Goal: Transaction & Acquisition: Purchase product/service

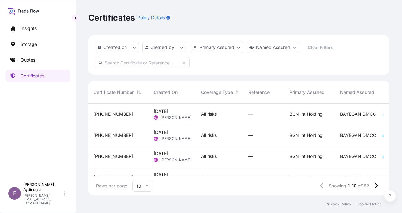
scroll to position [90, 296]
click at [26, 60] on p "Quotes" at bounding box center [28, 60] width 15 height 6
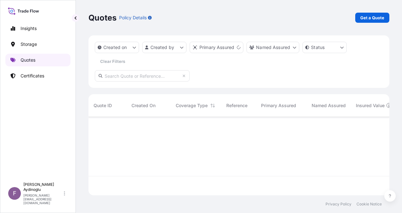
scroll to position [77, 296]
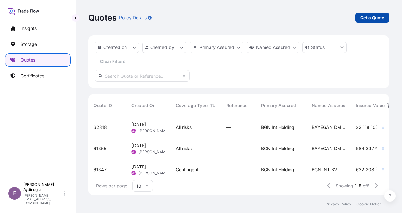
click at [372, 16] on p "Get a Quote" at bounding box center [372, 18] width 24 height 6
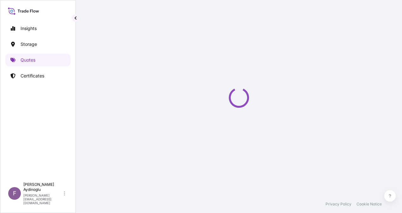
scroll to position [10, 0]
select select "Ocean Vessel"
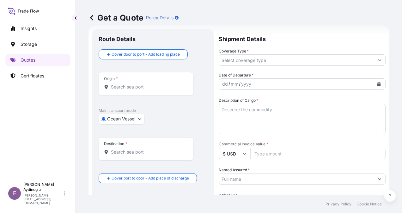
click at [248, 61] on input "Coverage Type *" at bounding box center [296, 59] width 155 height 11
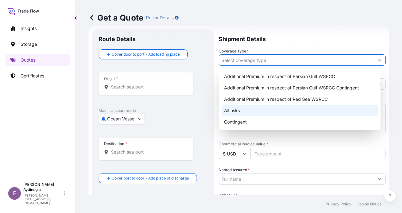
click at [243, 111] on div "All risks" at bounding box center [299, 110] width 156 height 11
type input "All risks"
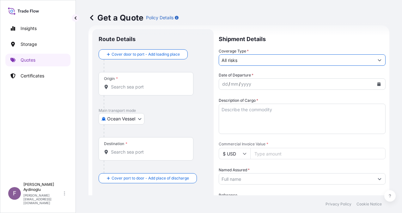
click at [224, 85] on div "dd" at bounding box center [224, 84] width 7 height 8
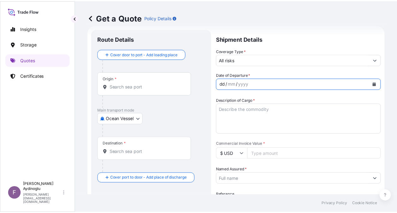
scroll to position [105, 0]
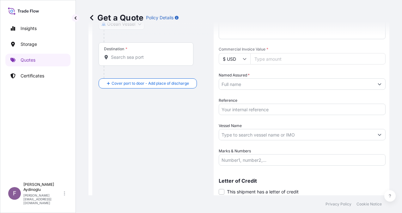
click at [263, 88] on input "Named Assured *" at bounding box center [296, 83] width 155 height 11
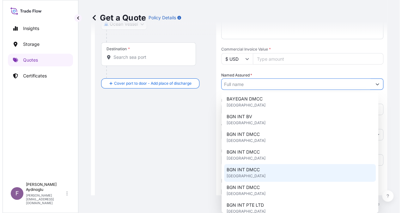
scroll to position [63, 0]
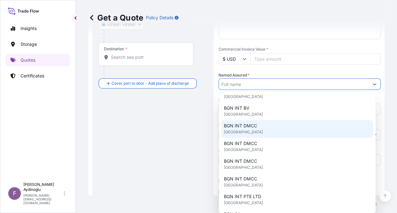
click at [282, 130] on div "BGN INT DMCC [GEOGRAPHIC_DATA]" at bounding box center [297, 129] width 152 height 18
type input "BGN INT DMCC"
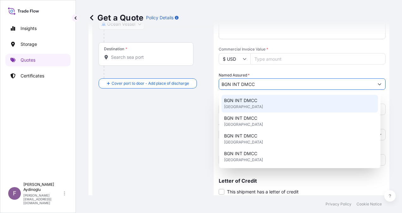
click at [393, 69] on div "Get a Quote Policy Details Route Details Cover door to port - Add loading place…" at bounding box center [239, 97] width 326 height 195
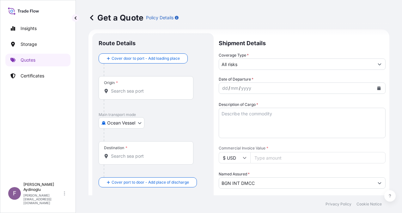
scroll to position [0, 0]
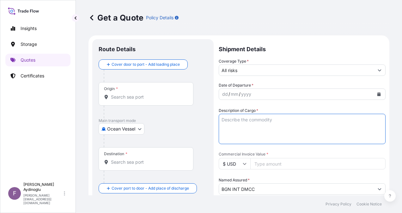
click at [277, 121] on textarea "Description of Cargo *" at bounding box center [302, 129] width 167 height 30
paste textarea "BIODIESEL"
type textarea "BIODIESEL"
click at [263, 93] on div "dd / mm / yyyy" at bounding box center [296, 93] width 155 height 11
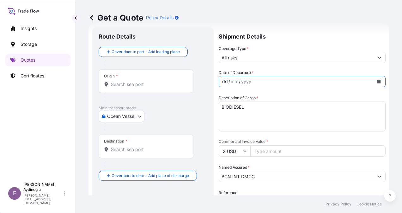
scroll to position [32, 0]
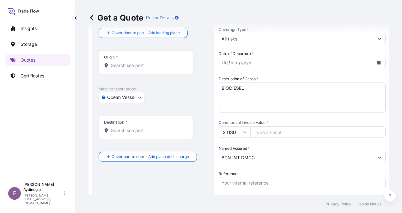
click at [290, 132] on input "Commercial Invoice Value *" at bounding box center [317, 131] width 135 height 11
paste input "4.83"
click at [297, 142] on div "Date of Departure * dd / mm / yyyy Cargo Category * LPG, Crude Oil, Utility Fue…" at bounding box center [302, 145] width 167 height 188
drag, startPoint x: 276, startPoint y: 130, endPoint x: 242, endPoint y: 134, distance: 34.3
click at [236, 131] on div "$ USD 4.83" at bounding box center [302, 131] width 167 height 11
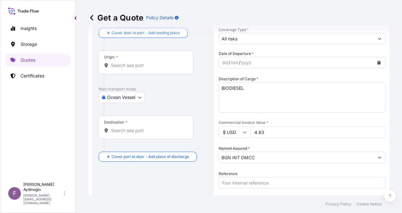
type input "4"
click at [290, 136] on input "4.83" at bounding box center [317, 131] width 135 height 11
click at [374, 132] on input "4" at bounding box center [317, 131] width 135 height 11
click at [307, 131] on input "4" at bounding box center [317, 131] width 135 height 11
click at [240, 134] on input "$ USD" at bounding box center [235, 131] width 32 height 11
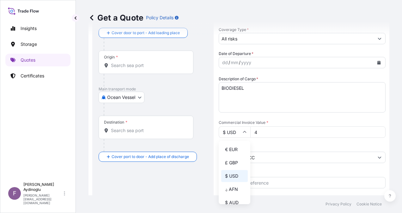
click at [298, 142] on div "Date of Departure * dd / mm / yyyy Cargo Category * LPG, Crude Oil, Utility Fue…" at bounding box center [302, 145] width 167 height 188
click at [267, 133] on input "4" at bounding box center [317, 131] width 135 height 11
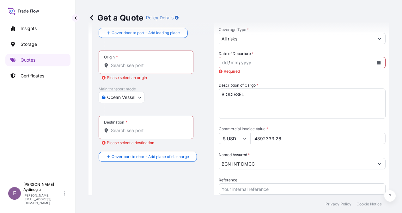
click at [264, 138] on input "4892333.26" at bounding box center [317, 138] width 135 height 11
drag, startPoint x: 265, startPoint y: 139, endPoint x: 260, endPoint y: 139, distance: 4.7
click at [260, 139] on input "4892333.26" at bounding box center [317, 138] width 135 height 11
type input "4829333.26"
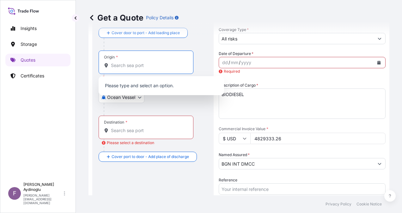
click at [134, 63] on input "Origin * Please select an origin" at bounding box center [148, 65] width 75 height 6
click at [234, 59] on div "mm" at bounding box center [234, 63] width 9 height 8
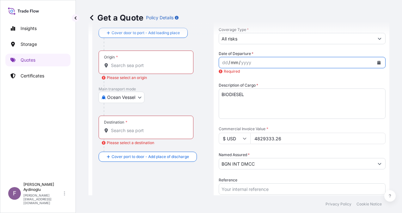
click at [224, 63] on div "dd" at bounding box center [224, 63] width 7 height 8
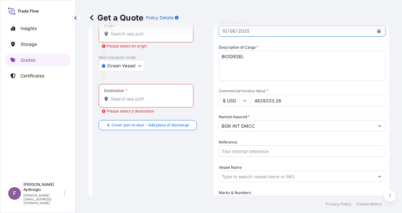
scroll to position [95, 0]
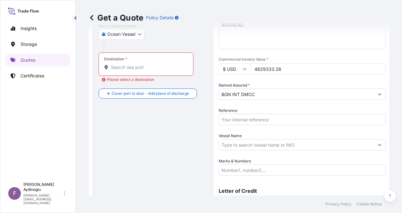
click at [280, 125] on div "Date of Departure * [DATE] Cargo Category * LPG, Crude Oil, Utility Fuel, Mid D…" at bounding box center [302, 81] width 167 height 188
click at [279, 123] on input "Reference" at bounding box center [302, 119] width 167 height 11
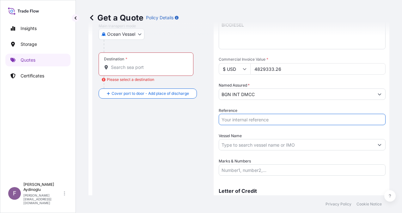
click at [269, 144] on input "Vessel Name" at bounding box center [296, 144] width 155 height 11
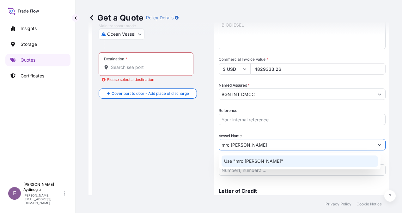
drag, startPoint x: 263, startPoint y: 144, endPoint x: 203, endPoint y: 142, distance: 60.0
click at [203, 142] on form "Route Details Cover door to port - Add loading place Place of loading Road / In…" at bounding box center [238, 84] width 301 height 286
click at [258, 158] on p "Use "MRC [PERSON_NAME]"" at bounding box center [254, 161] width 61 height 6
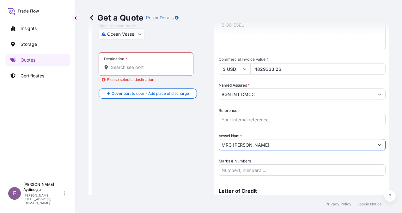
type input "MRC [PERSON_NAME]"
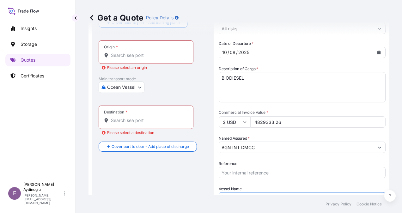
scroll to position [0, 0]
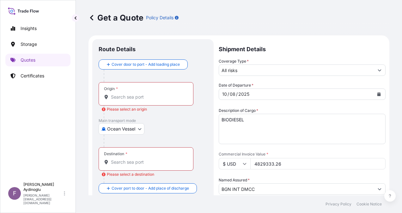
click at [134, 93] on div "Origin *" at bounding box center [146, 93] width 95 height 23
click at [134, 94] on input "Origin * Please select an origin" at bounding box center [148, 97] width 75 height 6
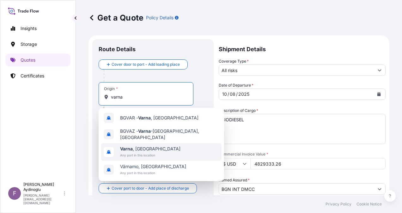
click at [167, 147] on div "[GEOGRAPHIC_DATA] , [GEOGRAPHIC_DATA] Any port in this location" at bounding box center [161, 152] width 120 height 18
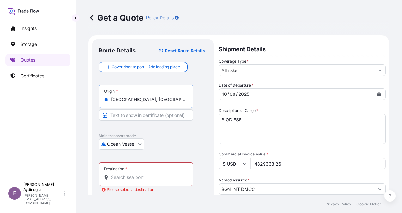
type input "[GEOGRAPHIC_DATA], [GEOGRAPHIC_DATA]"
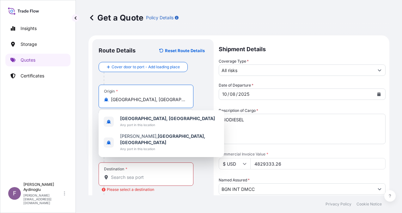
click at [200, 162] on div "Destination * Please select a destination" at bounding box center [153, 180] width 109 height 36
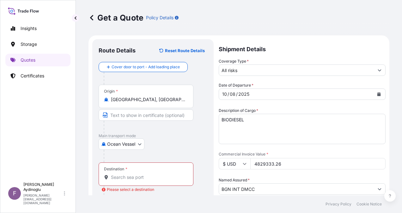
click at [150, 178] on input "Destination * Please select a destination" at bounding box center [148, 177] width 75 height 6
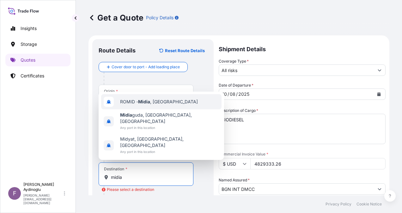
click at [176, 109] on div "ROMID - [GEOGRAPHIC_DATA] , [GEOGRAPHIC_DATA]" at bounding box center [161, 101] width 120 height 15
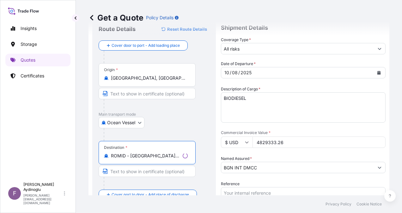
scroll to position [32, 0]
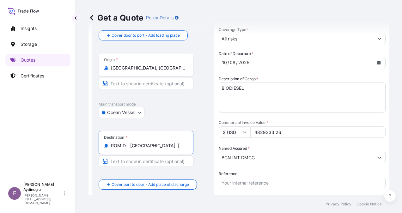
drag, startPoint x: 171, startPoint y: 146, endPoint x: 94, endPoint y: 141, distance: 77.2
click at [94, 141] on div "Route Details Reset Route Details Cover door to port - Add loading place Place …" at bounding box center [152, 147] width 121 height 278
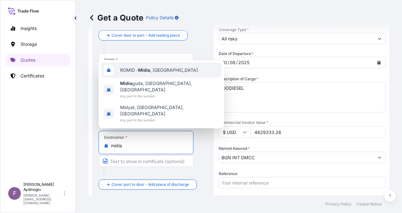
click at [185, 78] on div "ROMID - [GEOGRAPHIC_DATA] , [GEOGRAPHIC_DATA]" at bounding box center [161, 70] width 120 height 15
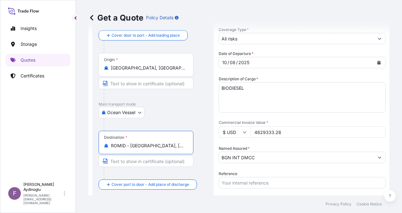
type input "ROMID - [GEOGRAPHIC_DATA], [GEOGRAPHIC_DATA]"
click at [151, 67] on input "[GEOGRAPHIC_DATA], [GEOGRAPHIC_DATA]" at bounding box center [148, 68] width 75 height 6
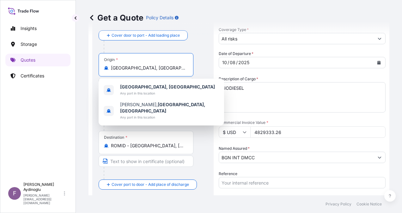
drag, startPoint x: 152, startPoint y: 69, endPoint x: 70, endPoint y: 69, distance: 82.1
click at [70, 69] on div "Insights Storage Quotes Certificates F [PERSON_NAME] [EMAIL_ADDRESS][DOMAIN_NAM…" at bounding box center [201, 106] width 402 height 213
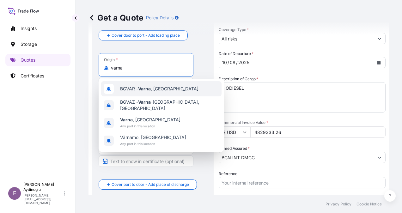
click at [188, 86] on div "BGVAR - [GEOGRAPHIC_DATA] , [GEOGRAPHIC_DATA]" at bounding box center [161, 88] width 120 height 15
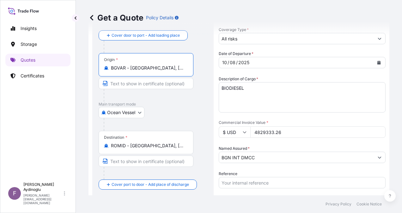
type input "BGVAR - [GEOGRAPHIC_DATA], [GEOGRAPHIC_DATA]"
click at [212, 115] on div "Route Details Reset Route Details Cover door to port - Add loading place Place …" at bounding box center [154, 147] width 124 height 278
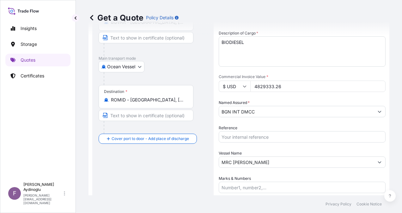
scroll to position [126, 0]
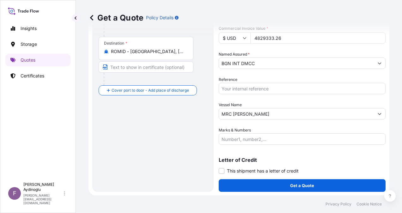
click at [258, 140] on input "Marks & Numbers" at bounding box center [302, 138] width 167 height 11
paste input "Quantity M/[PERSON_NAME]: 25.103,56 Premium: USD 2.011,60"
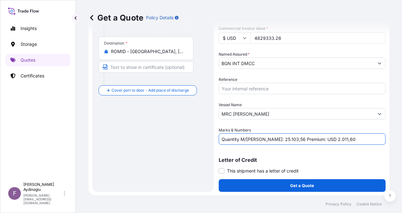
drag, startPoint x: 341, startPoint y: 140, endPoint x: 310, endPoint y: 139, distance: 30.3
click at [310, 139] on input "Quantity M/[PERSON_NAME]: 25.103,56 Premium: USD 2.011,60" at bounding box center [302, 138] width 167 height 11
drag, startPoint x: 278, startPoint y: 138, endPoint x: 259, endPoint y: 139, distance: 19.3
click at [259, 139] on input "Quantity M/[PERSON_NAME]: 25.103,56 Premium: USD 2.011,60" at bounding box center [302, 138] width 167 height 11
paste input "998,38"
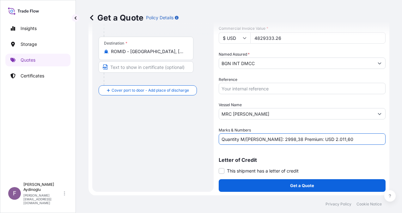
click at [261, 138] on input "Quantity M/[PERSON_NAME]: 2998,38 Premium: USD 2.011,60" at bounding box center [302, 138] width 167 height 11
click at [346, 138] on input "Quantity M/Ton: 2.998,38 Premium: USD 2.011,60" at bounding box center [302, 138] width 167 height 11
drag, startPoint x: 318, startPoint y: 139, endPoint x: 308, endPoint y: 139, distance: 9.5
click at [308, 139] on input "Quantity M/Ton: 2.998,38 Premium: USD 2.011,60" at bounding box center [302, 138] width 167 height 11
click at [329, 136] on input "Quantity M/Ton: 2.998,38 Premium: USD 531,60" at bounding box center [302, 138] width 167 height 11
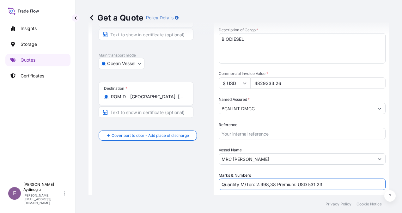
scroll to position [63, 0]
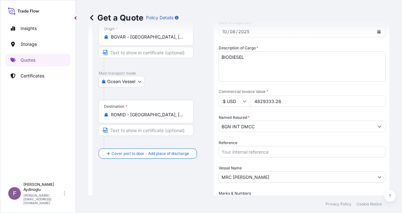
type input "Quantity M/Ton: 2.998,38 Premium: USD 531,23"
click at [281, 153] on input "Reference" at bounding box center [302, 151] width 167 height 11
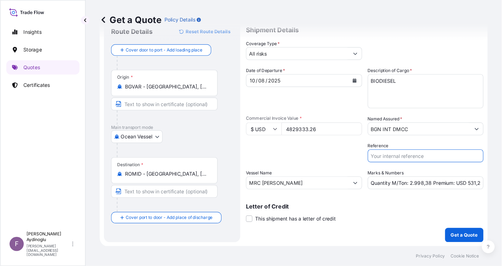
scroll to position [0, 0]
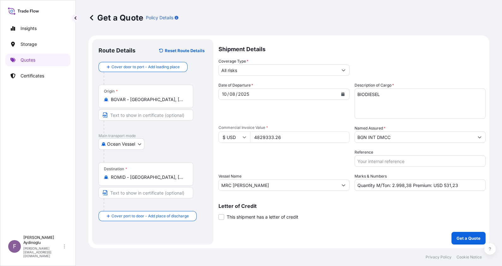
drag, startPoint x: 379, startPoint y: 1, endPoint x: 313, endPoint y: 250, distance: 258.0
click at [312, 213] on footer "Privacy Policy Cookie Notice" at bounding box center [289, 257] width 426 height 18
click at [146, 100] on input "BGVAR - [GEOGRAPHIC_DATA], [GEOGRAPHIC_DATA]" at bounding box center [148, 99] width 75 height 6
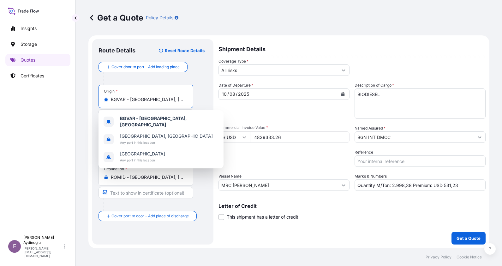
drag, startPoint x: 171, startPoint y: 99, endPoint x: 63, endPoint y: 96, distance: 107.8
click at [63, 96] on div "Insights Storage Quotes Certificates F [PERSON_NAME] [EMAIL_ADDRESS][DOMAIN_NAM…" at bounding box center [251, 133] width 502 height 266
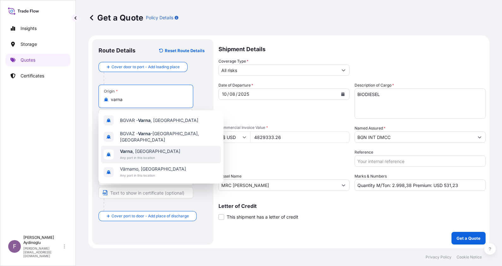
click at [172, 148] on div "[GEOGRAPHIC_DATA] , [GEOGRAPHIC_DATA] Any port in this location" at bounding box center [161, 155] width 120 height 18
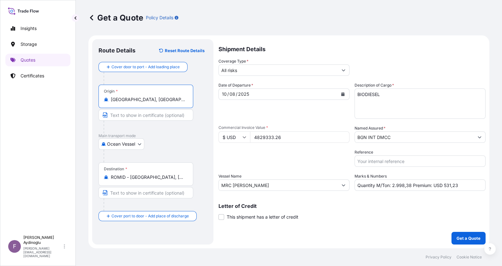
type input "[GEOGRAPHIC_DATA], [GEOGRAPHIC_DATA]"
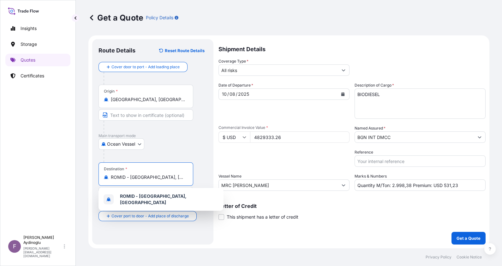
drag, startPoint x: 167, startPoint y: 178, endPoint x: 78, endPoint y: 178, distance: 89.1
click at [79, 178] on div "Get a Quote Policy Details Route Details Reset Route Details Cover door to port…" at bounding box center [289, 124] width 426 height 248
click at [130, 117] on input "Text to appear on certificate" at bounding box center [146, 114] width 95 height 11
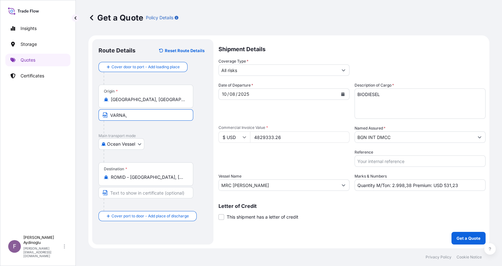
type input "VARNA,"
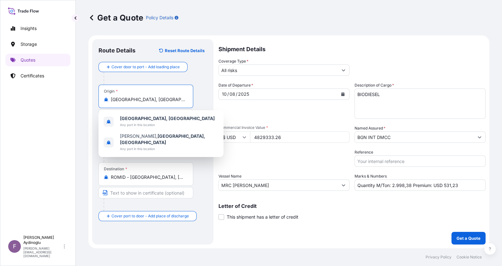
drag, startPoint x: 155, startPoint y: 98, endPoint x: 80, endPoint y: 99, distance: 74.6
click at [81, 99] on div "Get a Quote Policy Details Route Details Reset Route Details Cover door to port…" at bounding box center [289, 124] width 426 height 248
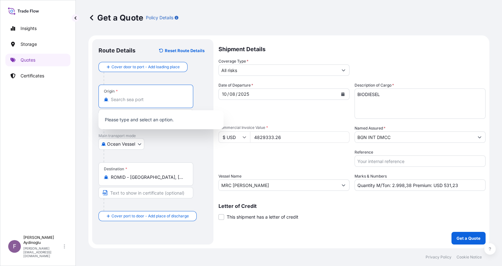
type input "[GEOGRAPHIC_DATA], [GEOGRAPHIC_DATA]"
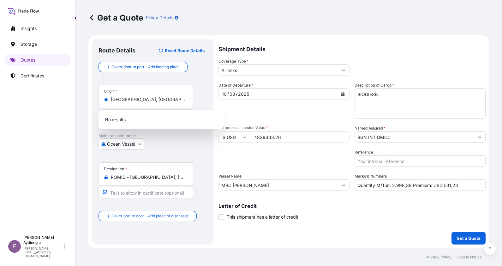
click at [205, 172] on div "Destination * ROMID - [GEOGRAPHIC_DATA], [GEOGRAPHIC_DATA]" at bounding box center [153, 186] width 109 height 49
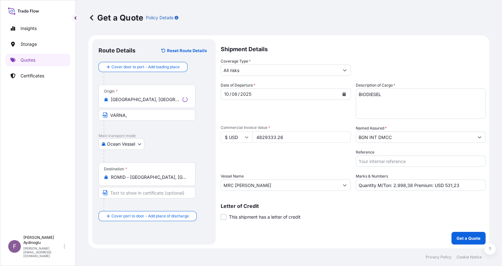
drag, startPoint x: 145, startPoint y: 115, endPoint x: 152, endPoint y: 116, distance: 6.3
click at [145, 115] on input "VARNA," at bounding box center [147, 114] width 97 height 11
type input "[GEOGRAPHIC_DATA], [GEOGRAPHIC_DATA]"
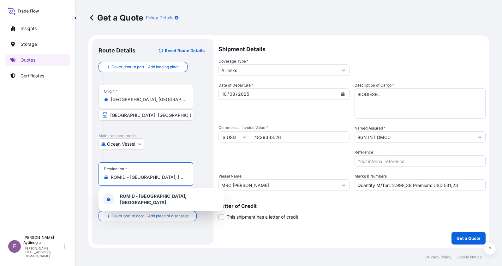
drag, startPoint x: 181, startPoint y: 175, endPoint x: 81, endPoint y: 177, distance: 99.8
click at [81, 177] on div "Get a Quote Policy Details Route Details Reset Route Details Cover door to port…" at bounding box center [289, 124] width 426 height 248
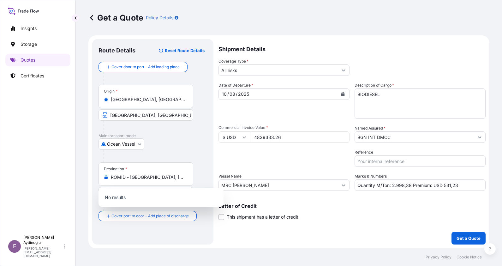
click at [214, 213] on form "Route Details Reset Route Details Cover door to port - Add loading place Place …" at bounding box center [288, 141] width 401 height 213
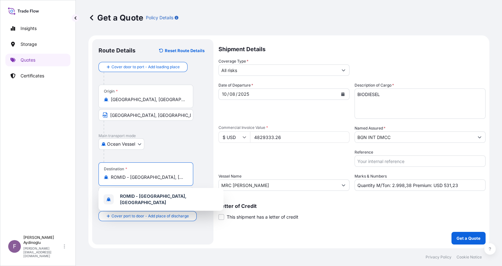
click at [175, 178] on input "ROMID - [GEOGRAPHIC_DATA], [GEOGRAPHIC_DATA]" at bounding box center [148, 177] width 75 height 6
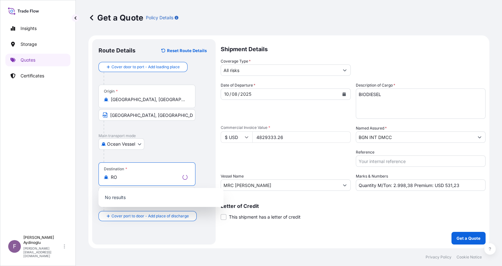
type input "R"
click at [175, 154] on div at bounding box center [156, 156] width 104 height 13
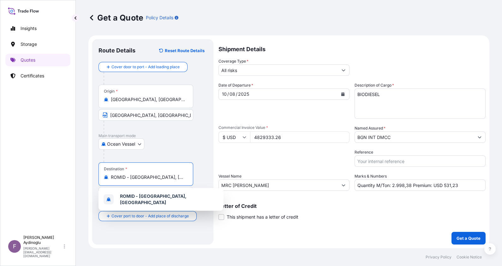
click at [132, 178] on input "ROMID - [GEOGRAPHIC_DATA], [GEOGRAPHIC_DATA]" at bounding box center [148, 177] width 75 height 6
drag, startPoint x: 164, startPoint y: 178, endPoint x: 79, endPoint y: 177, distance: 85.6
click at [79, 177] on div "Get a Quote Policy Details Route Details Reset Route Details Cover door to port…" at bounding box center [289, 124] width 426 height 248
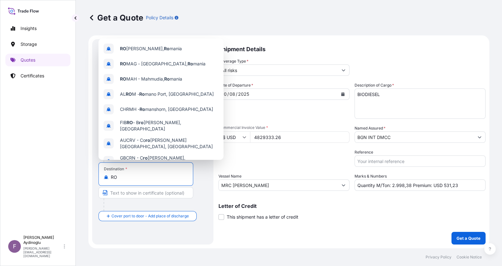
type input "R"
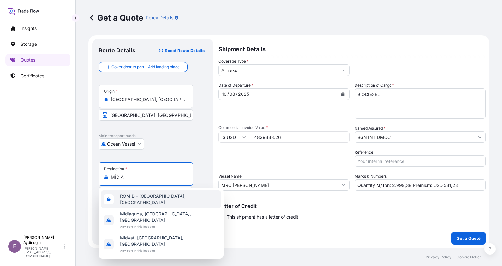
click at [175, 198] on div "ROMID - [GEOGRAPHIC_DATA], [GEOGRAPHIC_DATA]" at bounding box center [161, 199] width 120 height 18
type input "ROMID - [GEOGRAPHIC_DATA], [GEOGRAPHIC_DATA]"
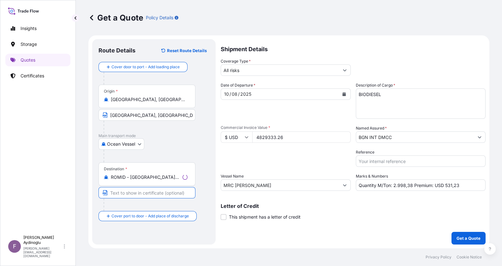
click at [139, 194] on input "Text to appear on certificate" at bounding box center [147, 192] width 97 height 11
type input "MIDIA / [GEOGRAPHIC_DATA]"
click at [127, 114] on input "[GEOGRAPHIC_DATA], [GEOGRAPHIC_DATA]" at bounding box center [146, 114] width 95 height 11
type input "VARNA / [GEOGRAPHIC_DATA]"
click at [194, 150] on div at bounding box center [156, 156] width 104 height 13
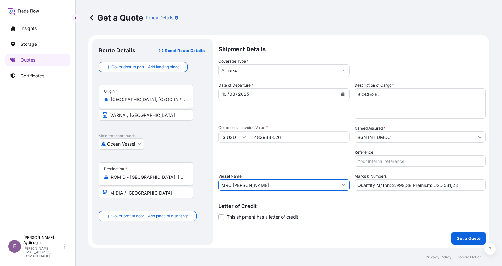
click at [316, 184] on input "MRC [PERSON_NAME]" at bounding box center [278, 184] width 119 height 11
paste input "9462299"
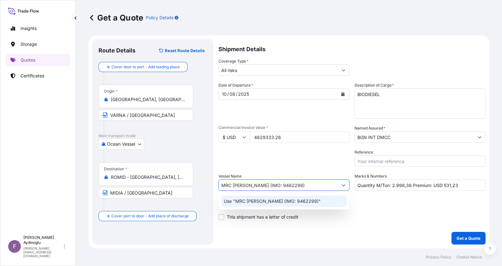
type input "MRC [PERSON_NAME] (IMO: 9462299)"
click at [401, 213] on div "Shipment Details Coverage Type * All risks Date of Departure * [DATE] Cargo Cat…" at bounding box center [352, 141] width 267 height 205
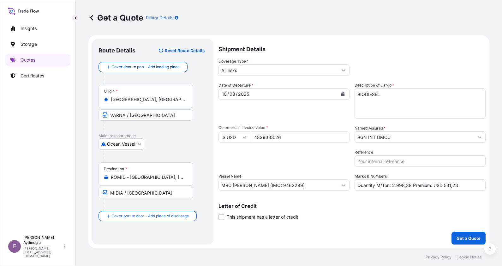
click at [401, 186] on input "Quantity M/Ton: 2.998,38 Premium: USD 531,23" at bounding box center [420, 184] width 131 height 11
paste input "25Y0178400"
click at [370, 186] on input "Quantity M/Ton: 2.998,38 Premium: USD 531,23 PO NO: 25Y0178400" at bounding box center [420, 184] width 131 height 11
type input "Quantity M/[PERSON_NAME]: 2.998,38 Premium: USD 531,23 PO NO: 25Y0178400"
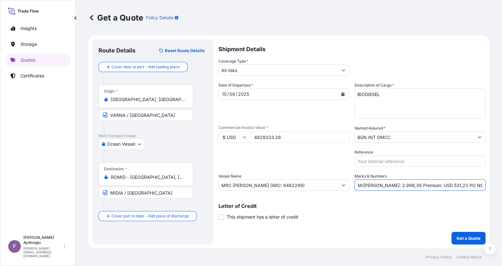
click at [401, 204] on p "Letter of Credit" at bounding box center [352, 205] width 267 height 5
click at [256, 137] on input "4829333.26" at bounding box center [299, 136] width 99 height 11
click at [297, 173] on div "Vessel Name MRC [PERSON_NAME] (IMO: 9462299)" at bounding box center [284, 182] width 131 height 18
click at [401, 213] on p "Get a Quote" at bounding box center [469, 238] width 24 height 6
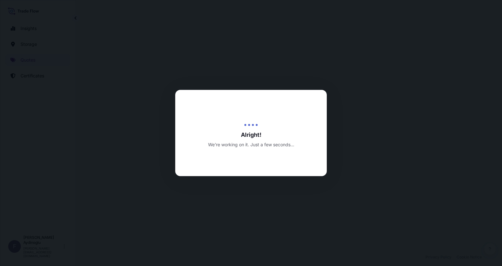
select select "Ocean Vessel"
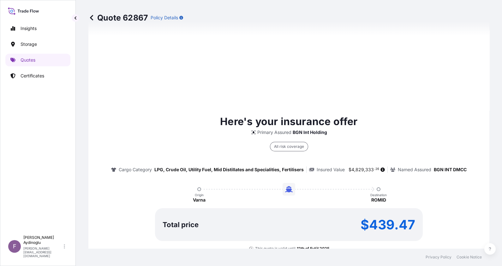
scroll to position [295, 0]
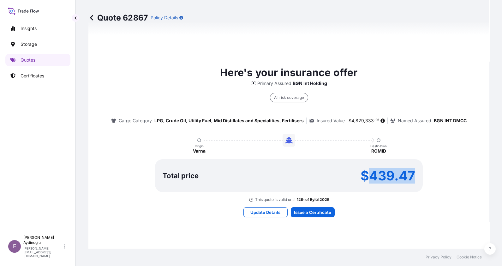
drag, startPoint x: 366, startPoint y: 176, endPoint x: 415, endPoint y: 176, distance: 48.3
click at [401, 176] on div "Total price $439.47" at bounding box center [289, 175] width 268 height 33
drag, startPoint x: 415, startPoint y: 176, endPoint x: 447, endPoint y: 190, distance: 34.8
click at [401, 190] on div "Here's your insurance offer Primary Assured BGN Int Holding All risk coverage C…" at bounding box center [288, 133] width 383 height 137
click at [380, 177] on p "$439.47" at bounding box center [388, 176] width 55 height 10
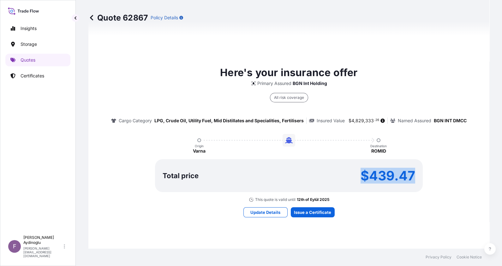
drag, startPoint x: 361, startPoint y: 175, endPoint x: 433, endPoint y: 175, distance: 72.3
click at [401, 175] on div "Here's your insurance offer Primary Assured BGN Int Holding All risk coverage C…" at bounding box center [288, 133] width 383 height 137
drag, startPoint x: 433, startPoint y: 175, endPoint x: 447, endPoint y: 193, distance: 22.1
click at [401, 193] on div "Here's your insurance offer Primary Assured BGN Int Holding All risk coverage C…" at bounding box center [288, 133] width 383 height 137
click at [392, 177] on p "$439.47" at bounding box center [388, 176] width 55 height 10
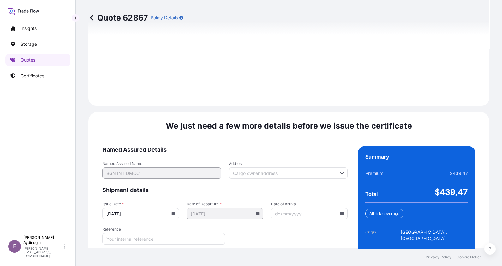
scroll to position [730, 0]
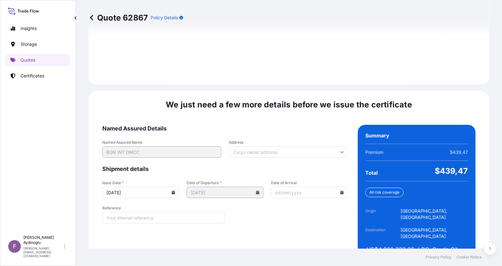
click at [271, 187] on input "Date of Arrival" at bounding box center [309, 192] width 77 height 11
click at [291, 194] on form "Named Assured Details Named Assured Name BGN INT DMCC Address Shipment details …" at bounding box center [224, 195] width 245 height 141
click at [253, 146] on input "Address" at bounding box center [288, 151] width 119 height 11
click at [290, 207] on form "Named Assured Details Named Assured Name BGN INT DMCC Address Please type and s…" at bounding box center [224, 195] width 245 height 141
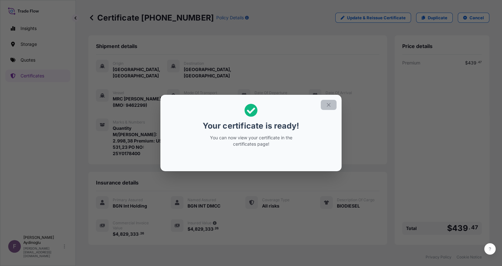
click at [328, 105] on icon "button" at bounding box center [329, 105] width 6 height 6
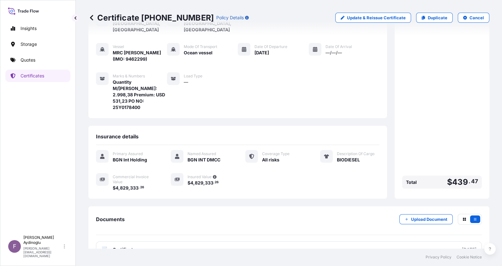
scroll to position [49, 0]
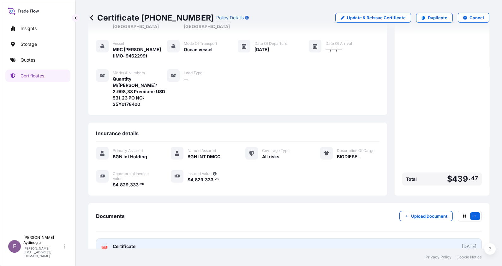
click at [353, 213] on link "PDF Certificate [DATE]" at bounding box center [289, 246] width 386 height 16
